Goal: Task Accomplishment & Management: Use online tool/utility

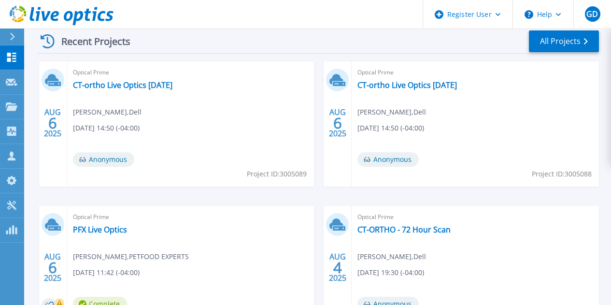
scroll to position [277, 0]
click at [127, 225] on link "PFX Live Optics" at bounding box center [100, 230] width 54 height 10
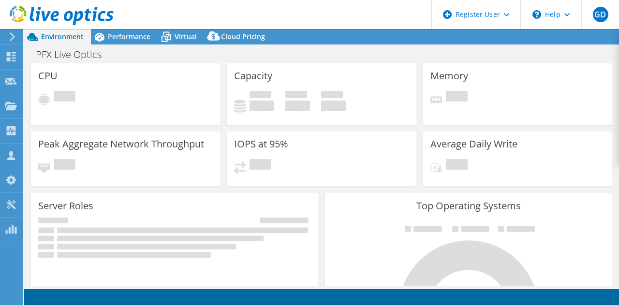
select select "USD"
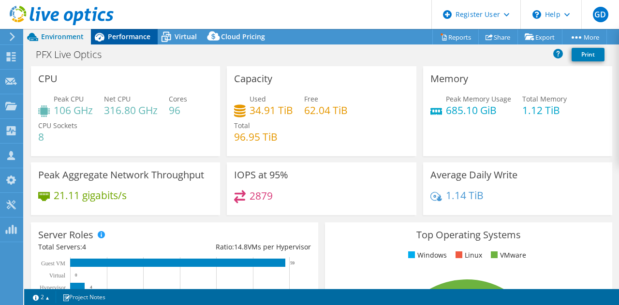
click at [139, 32] on span "Performance" at bounding box center [129, 36] width 43 height 9
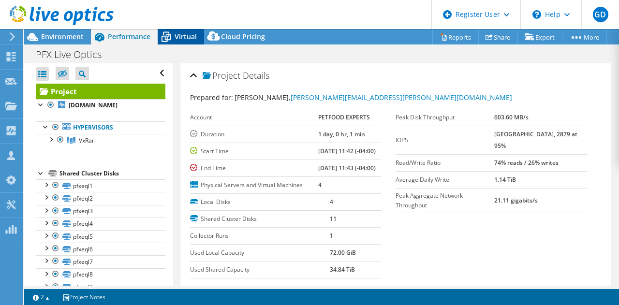
click at [171, 39] on icon at bounding box center [166, 37] width 17 height 17
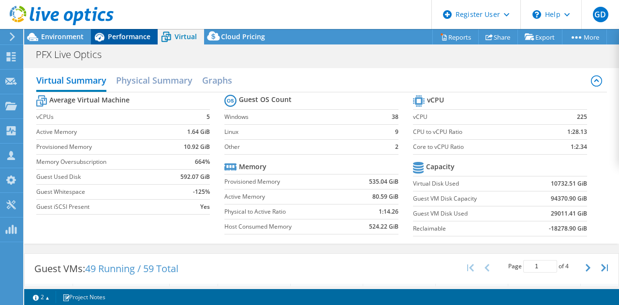
click at [137, 41] on span "Performance" at bounding box center [129, 36] width 43 height 9
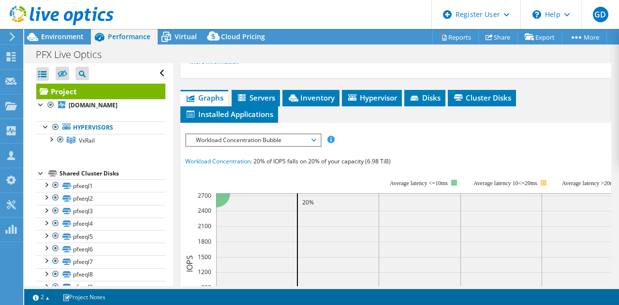
scroll to position [285, 0]
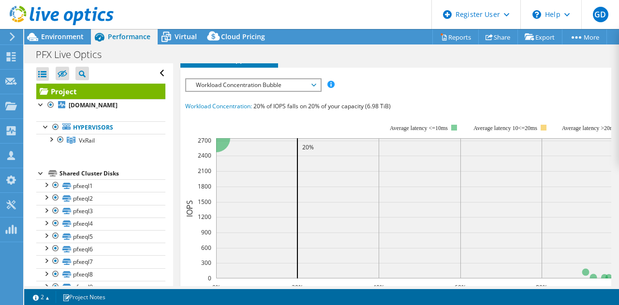
click at [305, 91] on span "Workload Concentration Bubble" at bounding box center [253, 85] width 124 height 12
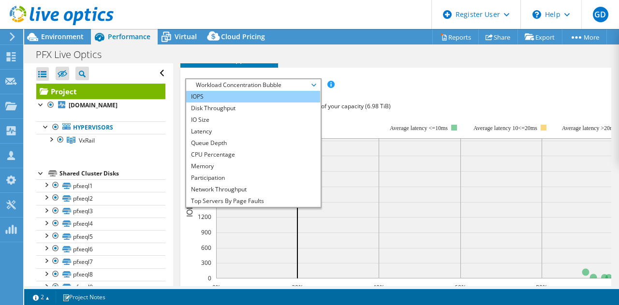
click at [235, 102] on li "IOPS" at bounding box center [253, 97] width 134 height 12
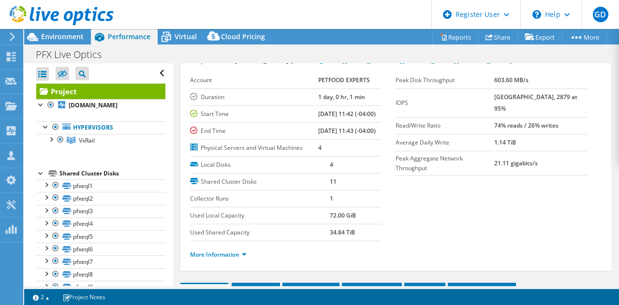
scroll to position [36, 0]
